Goal: Transaction & Acquisition: Download file/media

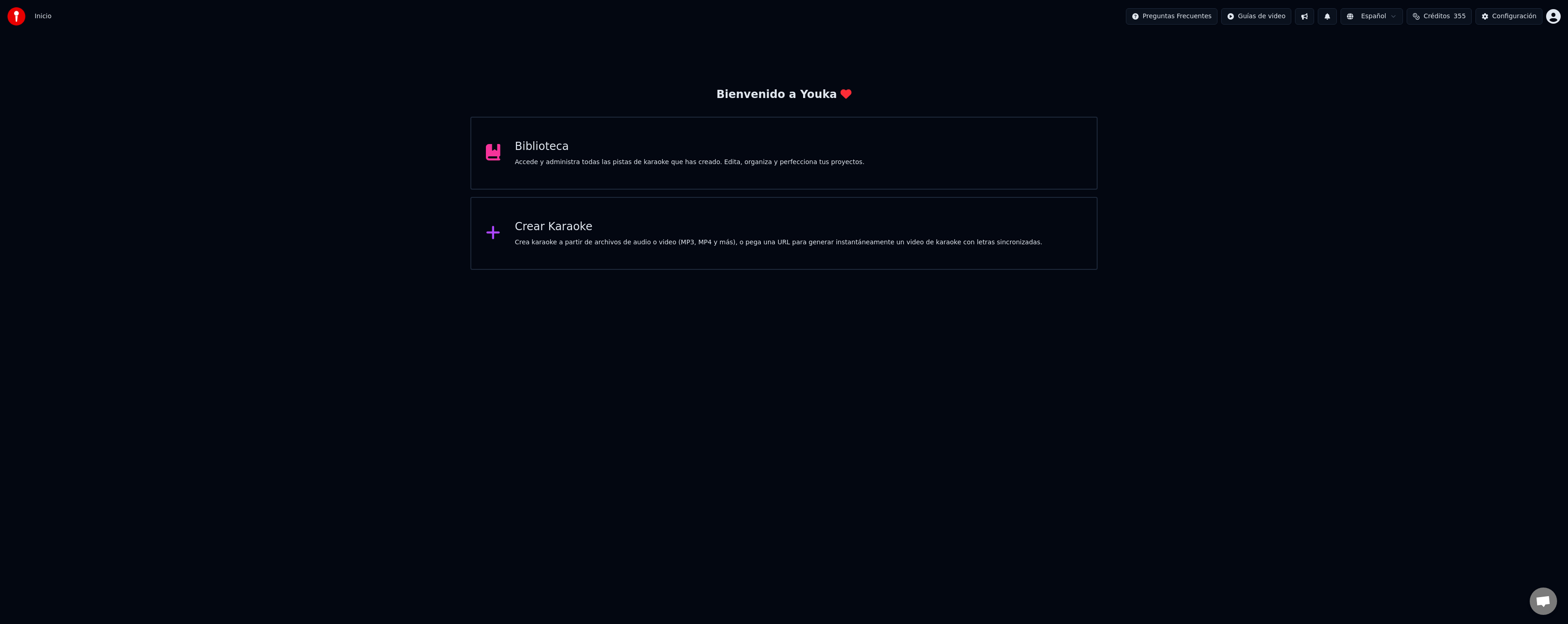
click at [616, 163] on div "Accede y administra todas las pistas de karaoke que has creado. Edita, organiza…" at bounding box center [690, 162] width 349 height 9
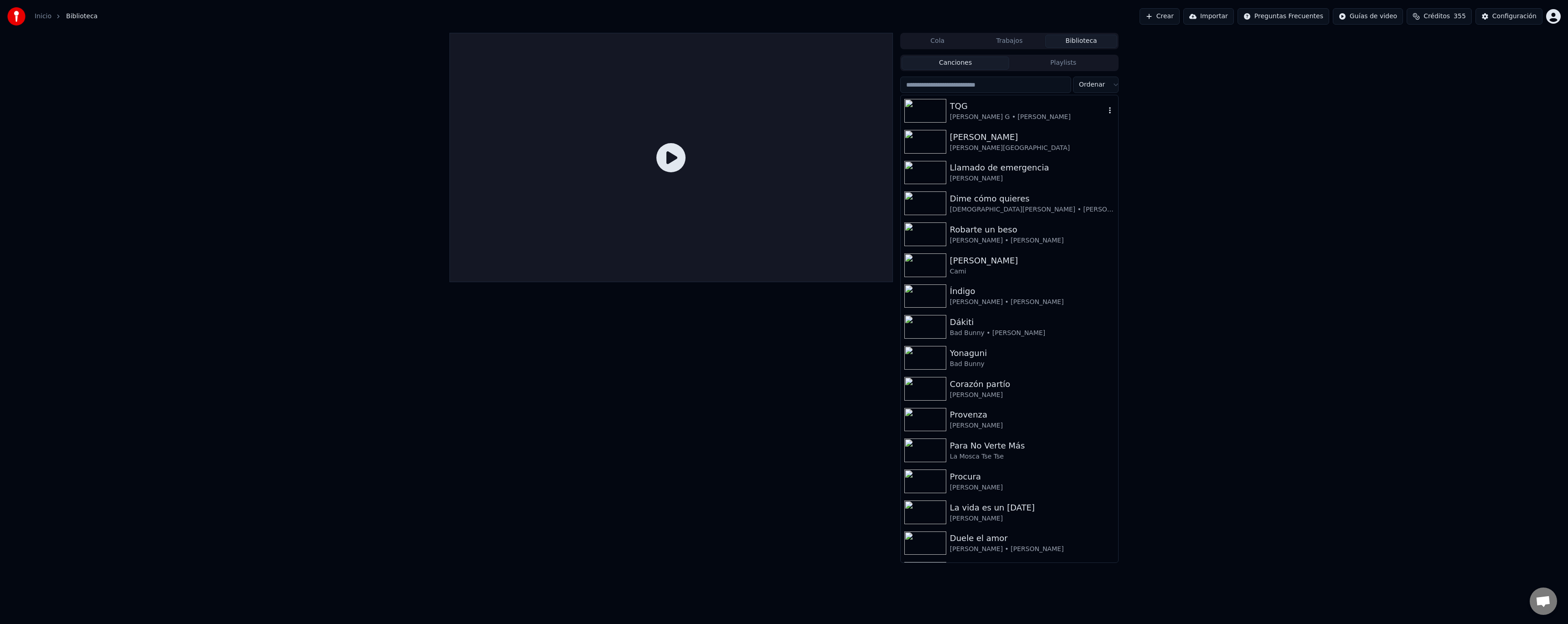
click at [971, 86] on input "search" at bounding box center [985, 85] width 171 height 16
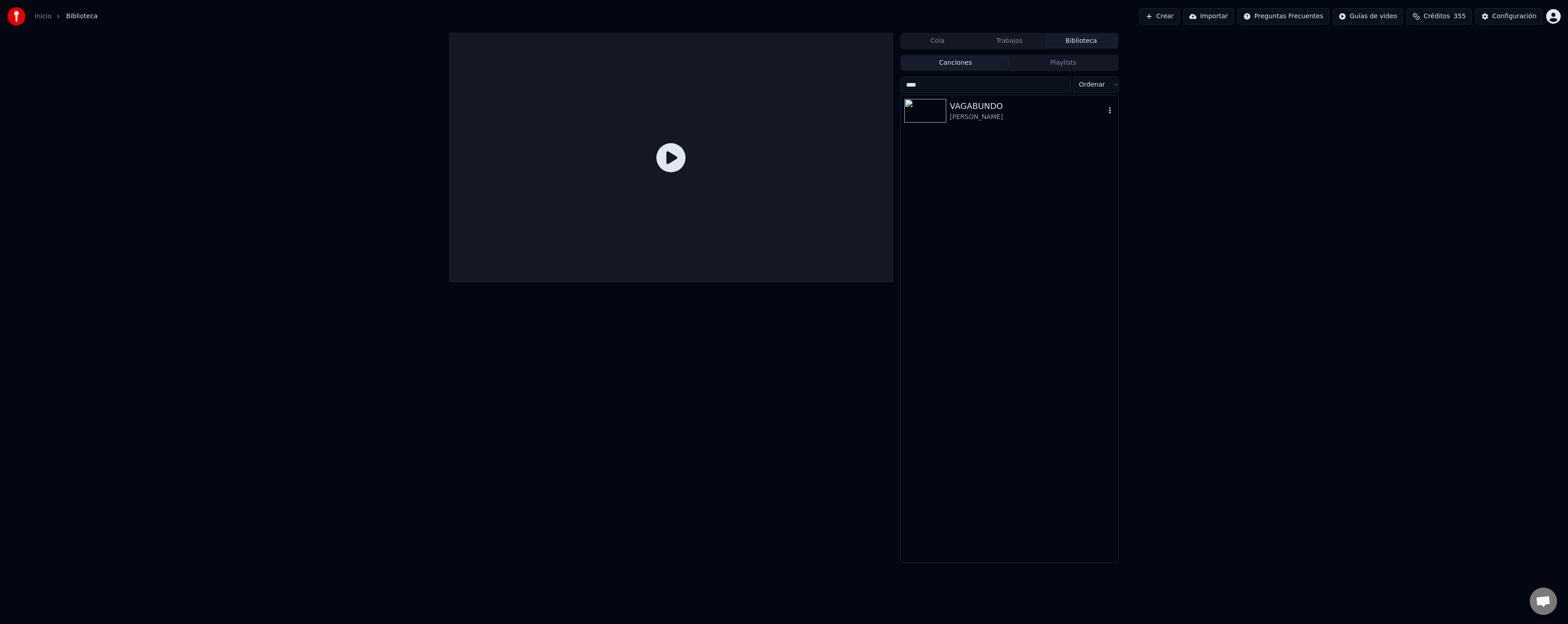
type input "****"
click at [1018, 121] on div "[PERSON_NAME]" at bounding box center [1027, 117] width 155 height 9
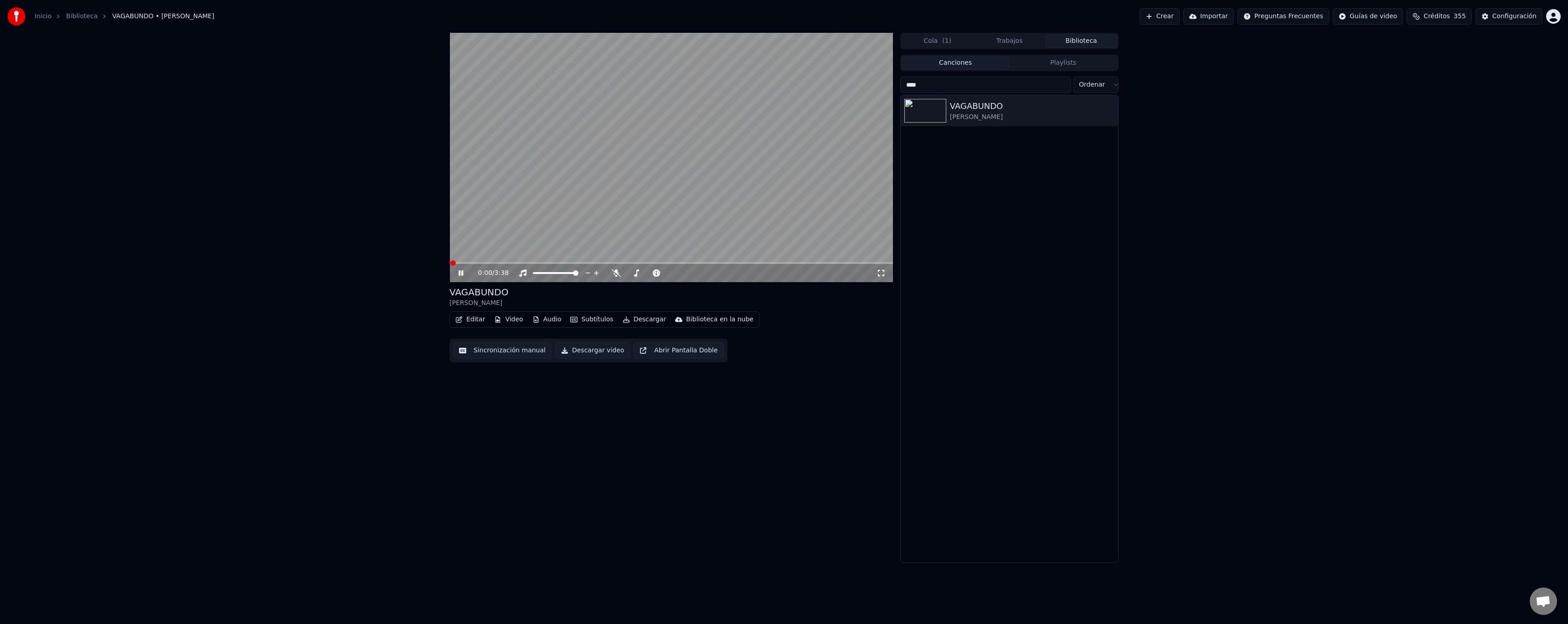
click at [461, 272] on icon at bounding box center [467, 273] width 21 height 7
click at [636, 320] on button "Descargar" at bounding box center [645, 319] width 51 height 13
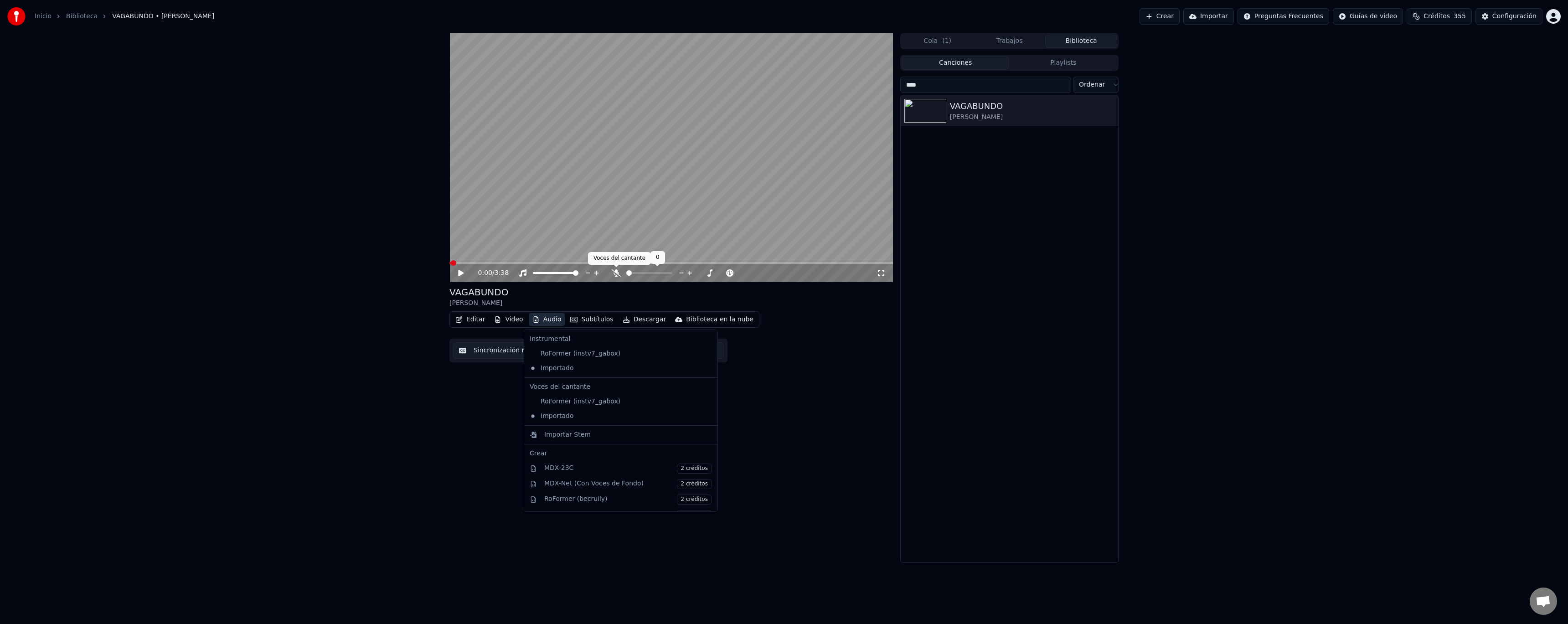
click at [616, 278] on div at bounding box center [653, 273] width 83 height 9
click at [539, 321] on button "Audio" at bounding box center [547, 319] width 37 height 13
click at [568, 353] on div "RoFormer (instv7_gabox)" at bounding box center [614, 354] width 176 height 15
click at [543, 320] on button "Audio" at bounding box center [547, 319] width 37 height 13
click at [565, 403] on div "RoFormer (instv7_gabox)" at bounding box center [614, 402] width 176 height 15
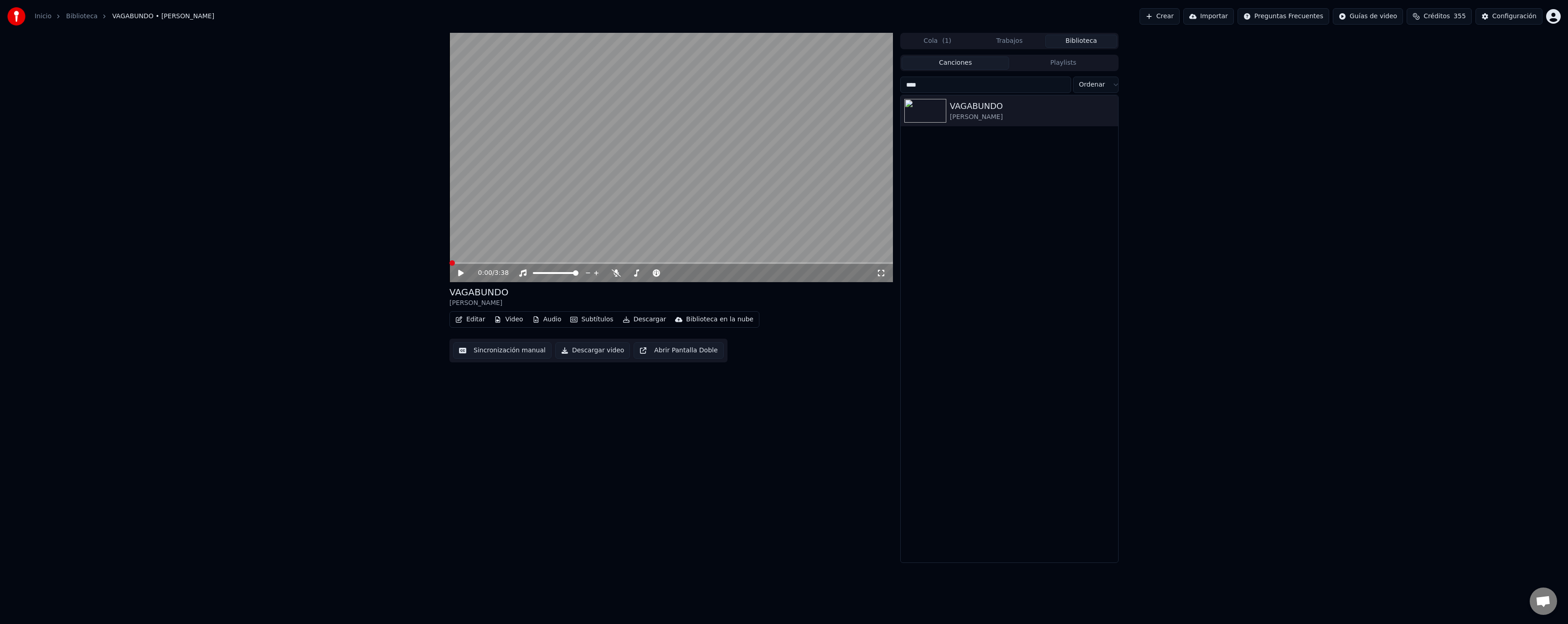
click at [609, 181] on video at bounding box center [671, 158] width 444 height 250
click at [565, 215] on video at bounding box center [671, 158] width 444 height 250
click at [640, 320] on button "Descargar" at bounding box center [645, 319] width 51 height 13
click at [621, 302] on div "VAGABUNDO [PERSON_NAME]" at bounding box center [671, 297] width 444 height 22
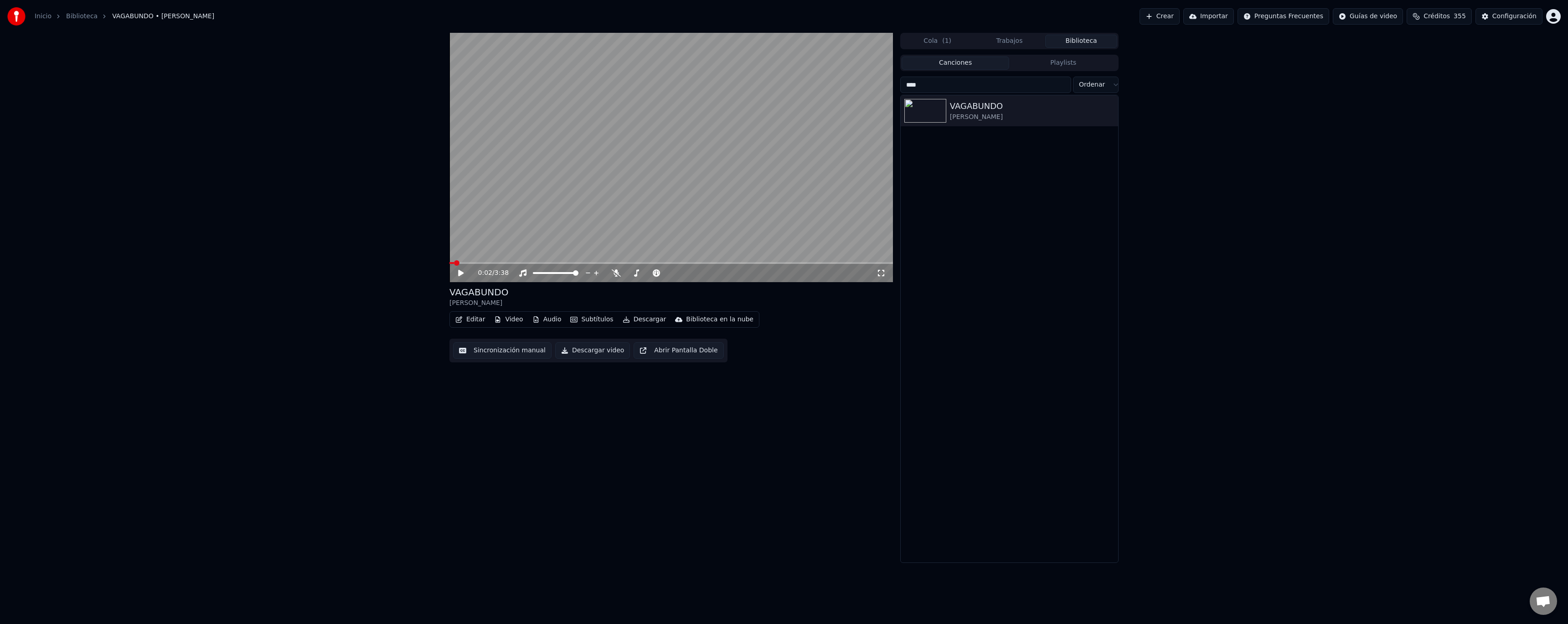
click at [454, 264] on span at bounding box center [457, 263] width 5 height 5
click at [552, 315] on button "Audio" at bounding box center [547, 319] width 37 height 13
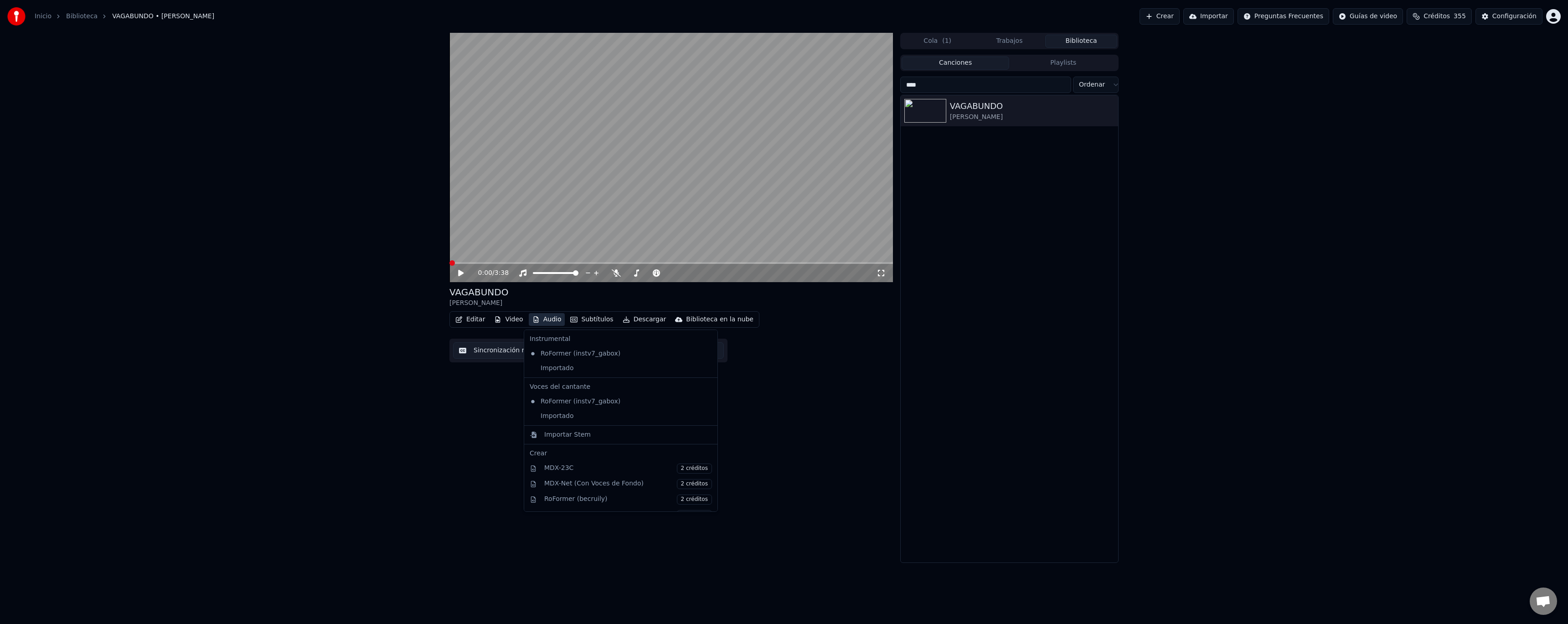
click at [589, 289] on div "VAGABUNDO [PERSON_NAME]" at bounding box center [671, 297] width 444 height 22
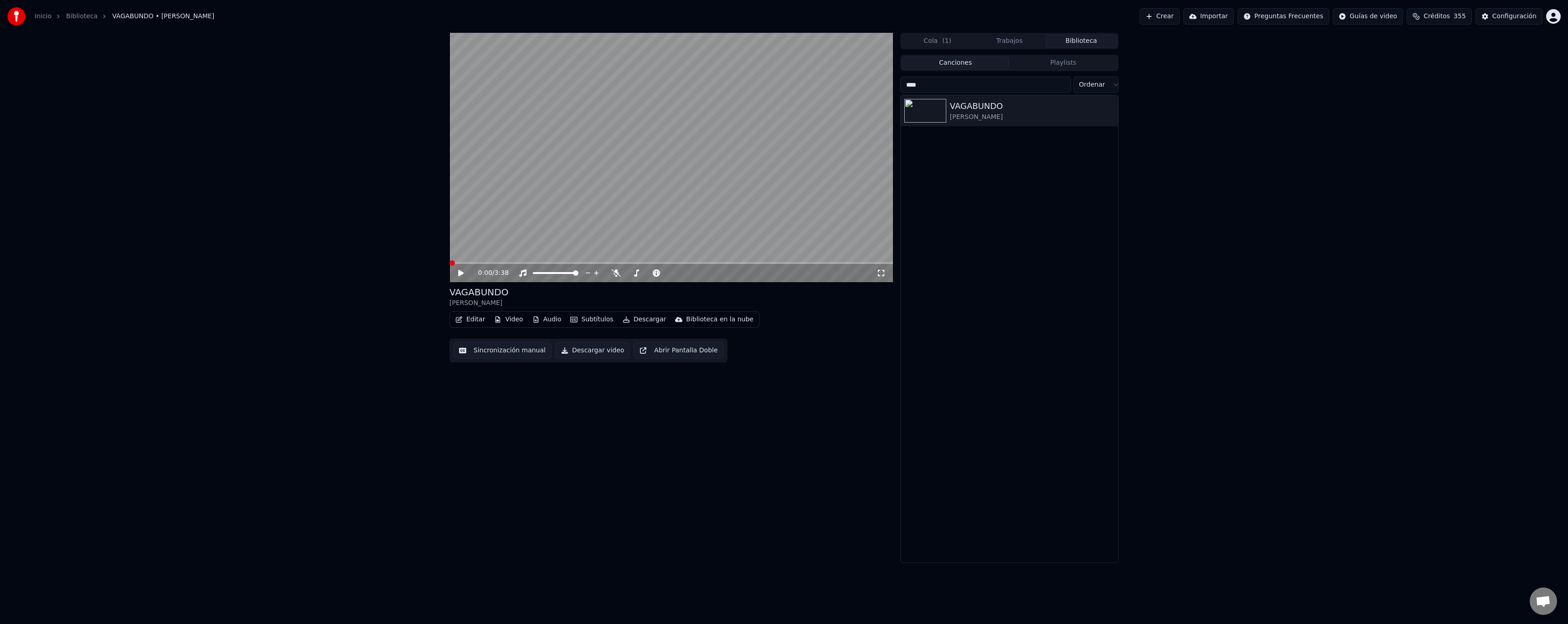
click at [615, 272] on icon at bounding box center [616, 273] width 9 height 7
click at [632, 322] on button "Descargar" at bounding box center [645, 319] width 51 height 13
click at [671, 404] on div "Audio [.mp3]" at bounding box center [673, 401] width 84 height 9
click at [674, 455] on div "0:00 / 3:38 VAGABUNDO [PERSON_NAME] Editar Video Audio Subtítulos Descargar Bib…" at bounding box center [671, 309] width 444 height 553
click at [632, 321] on button "Descargar" at bounding box center [645, 319] width 51 height 13
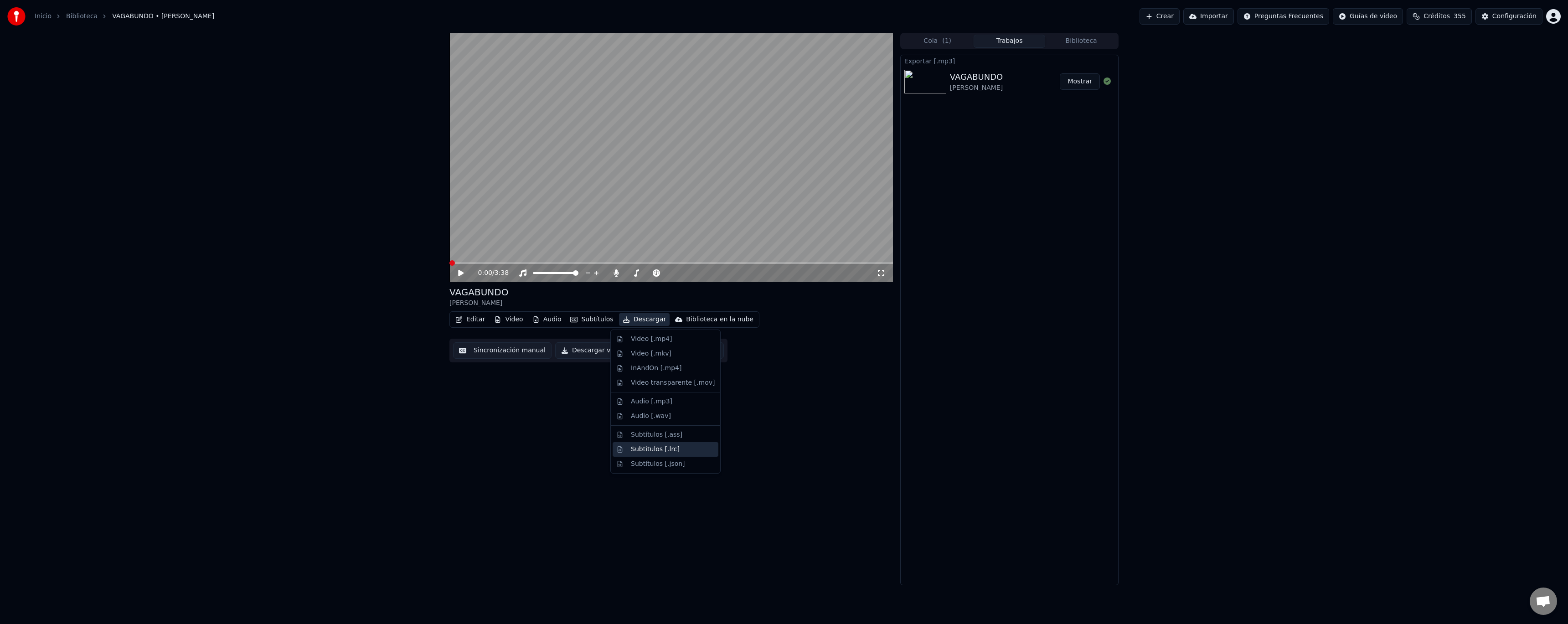
click at [676, 449] on div "Subtítulos [.lrc]" at bounding box center [673, 449] width 84 height 9
